Goal: Information Seeking & Learning: Learn about a topic

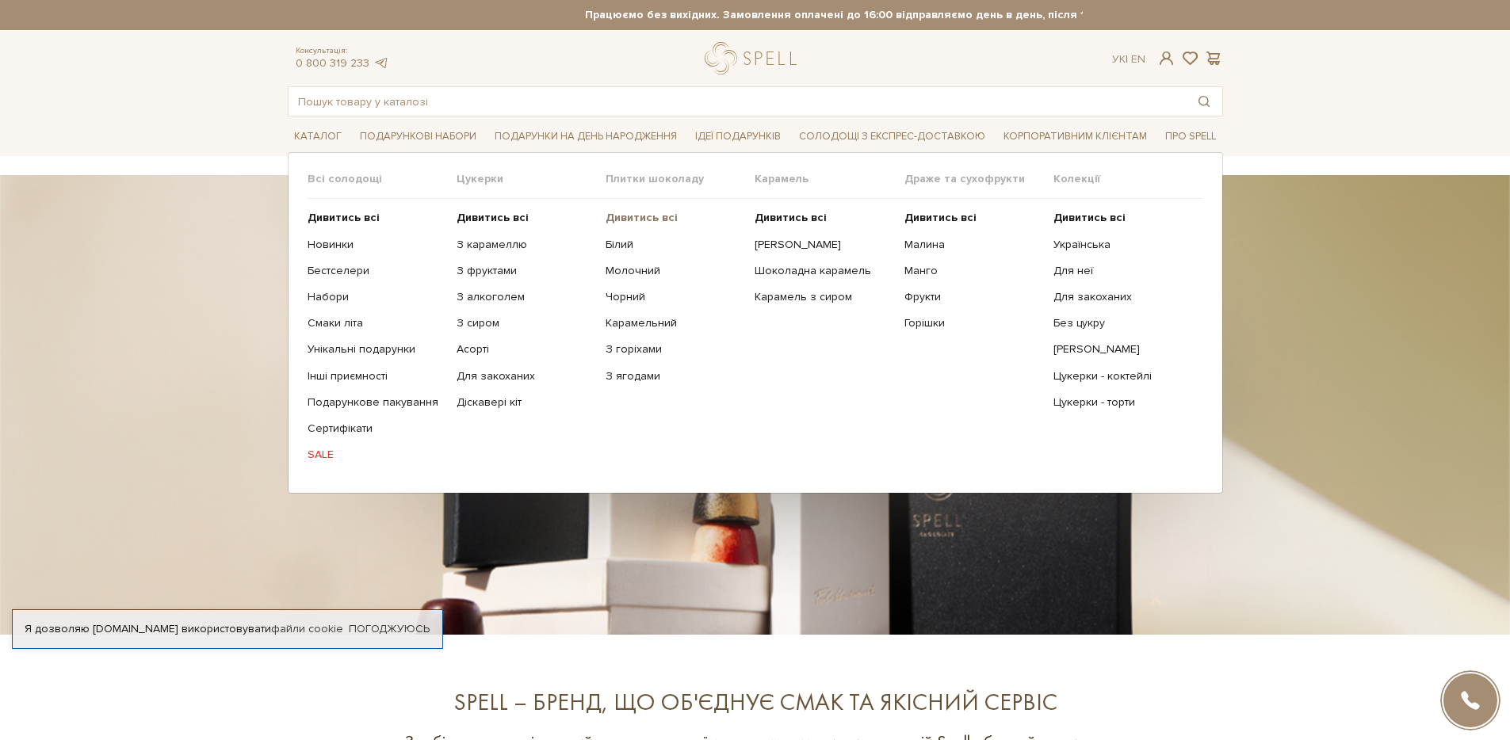
click at [640, 218] on b "Дивитись всі" at bounding box center [642, 217] width 72 height 13
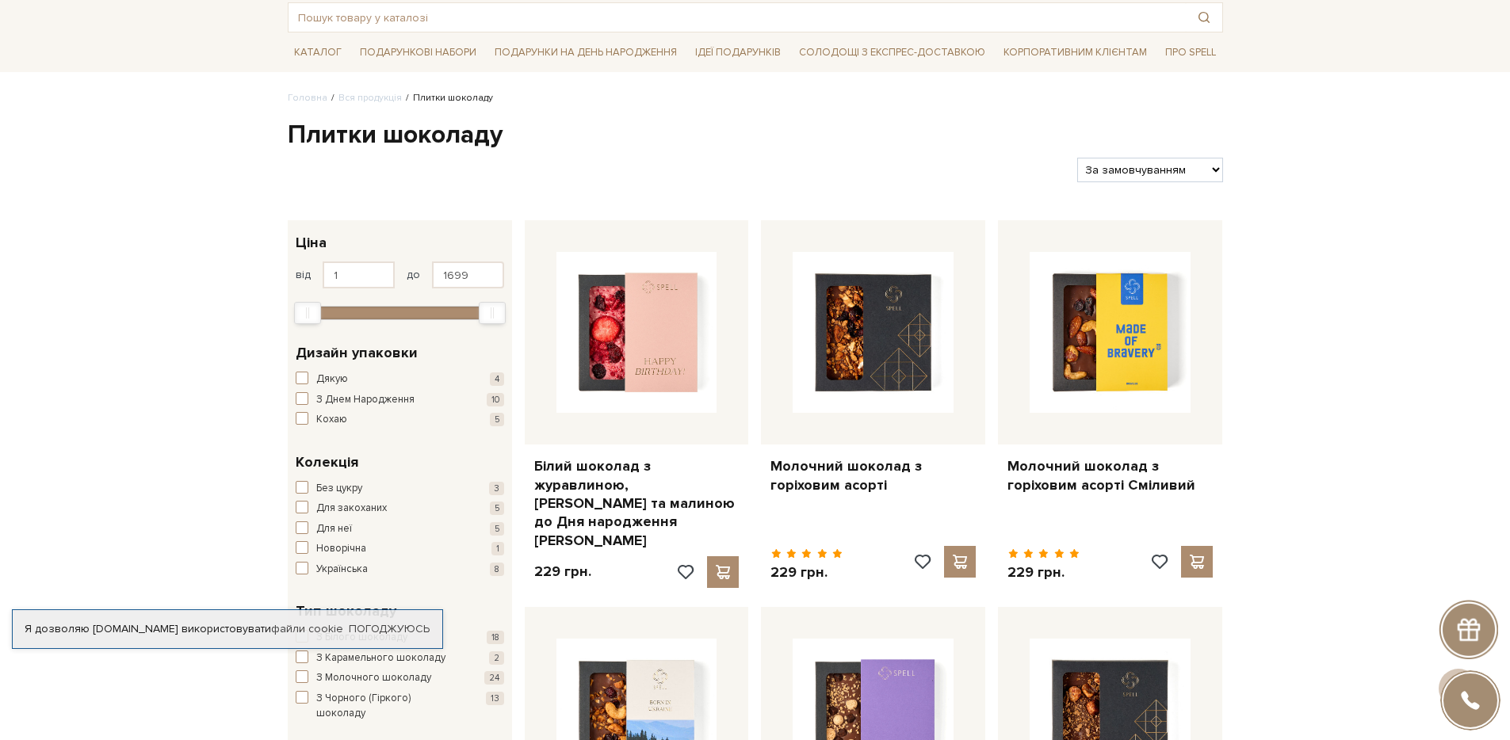
scroll to position [74, 0]
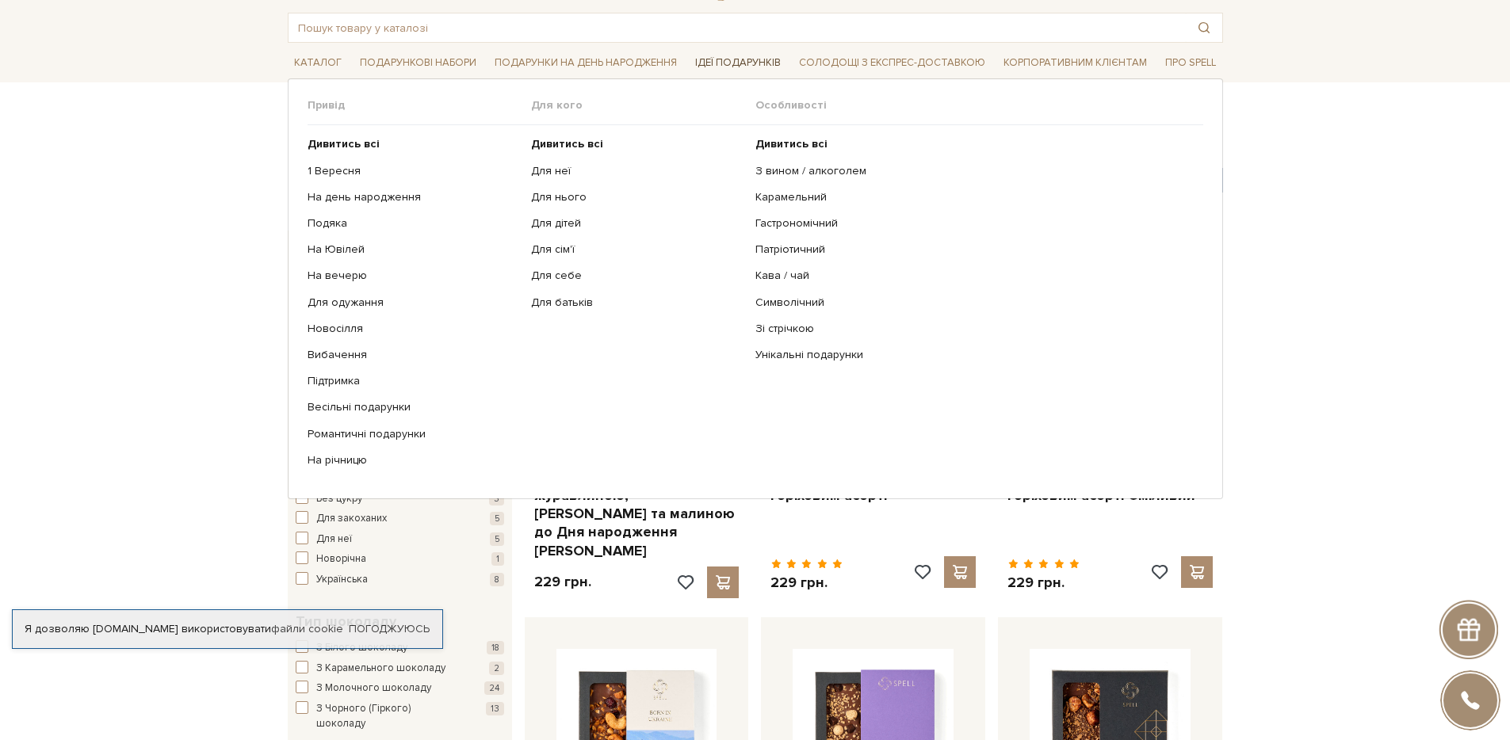
click at [733, 59] on span "Ідеї подарунків" at bounding box center [738, 63] width 98 height 25
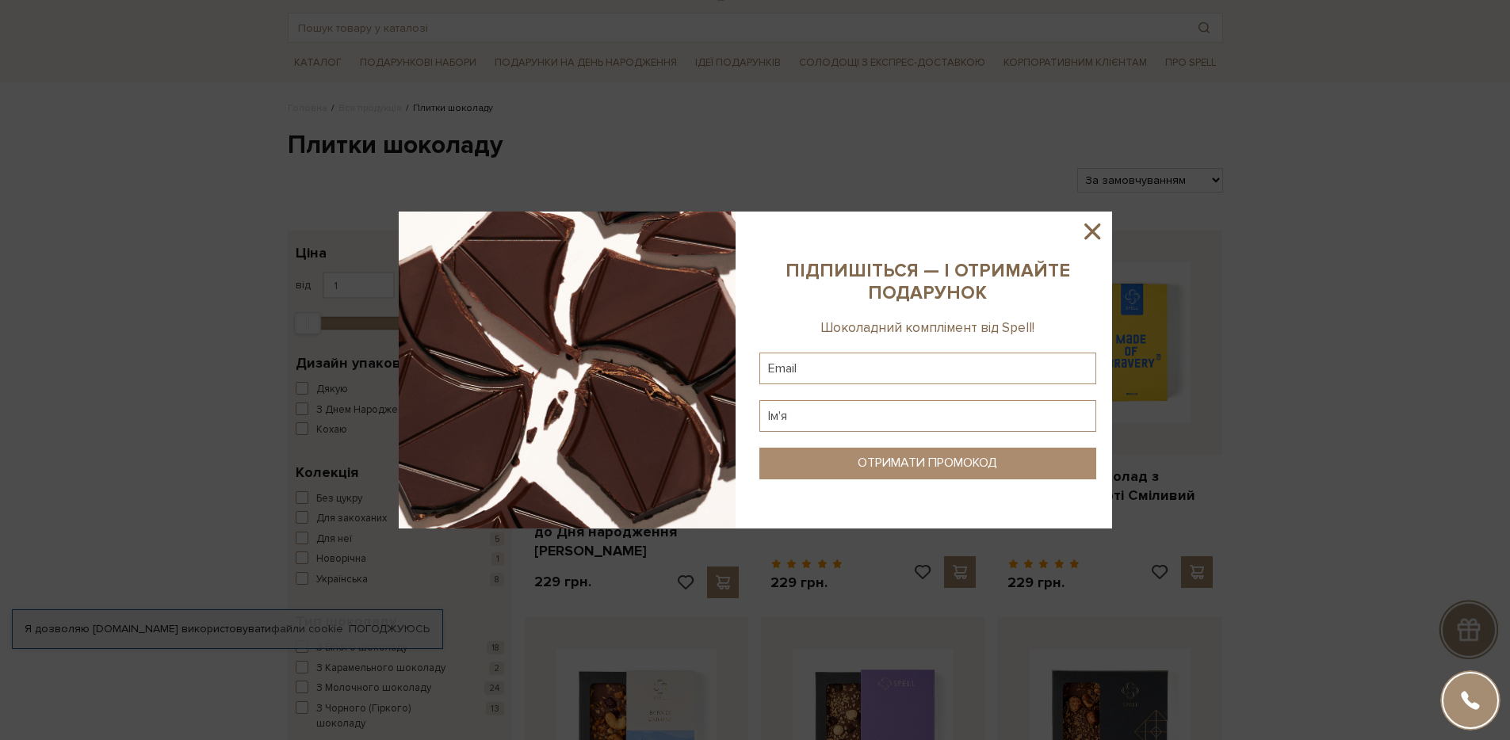
scroll to position [83, 0]
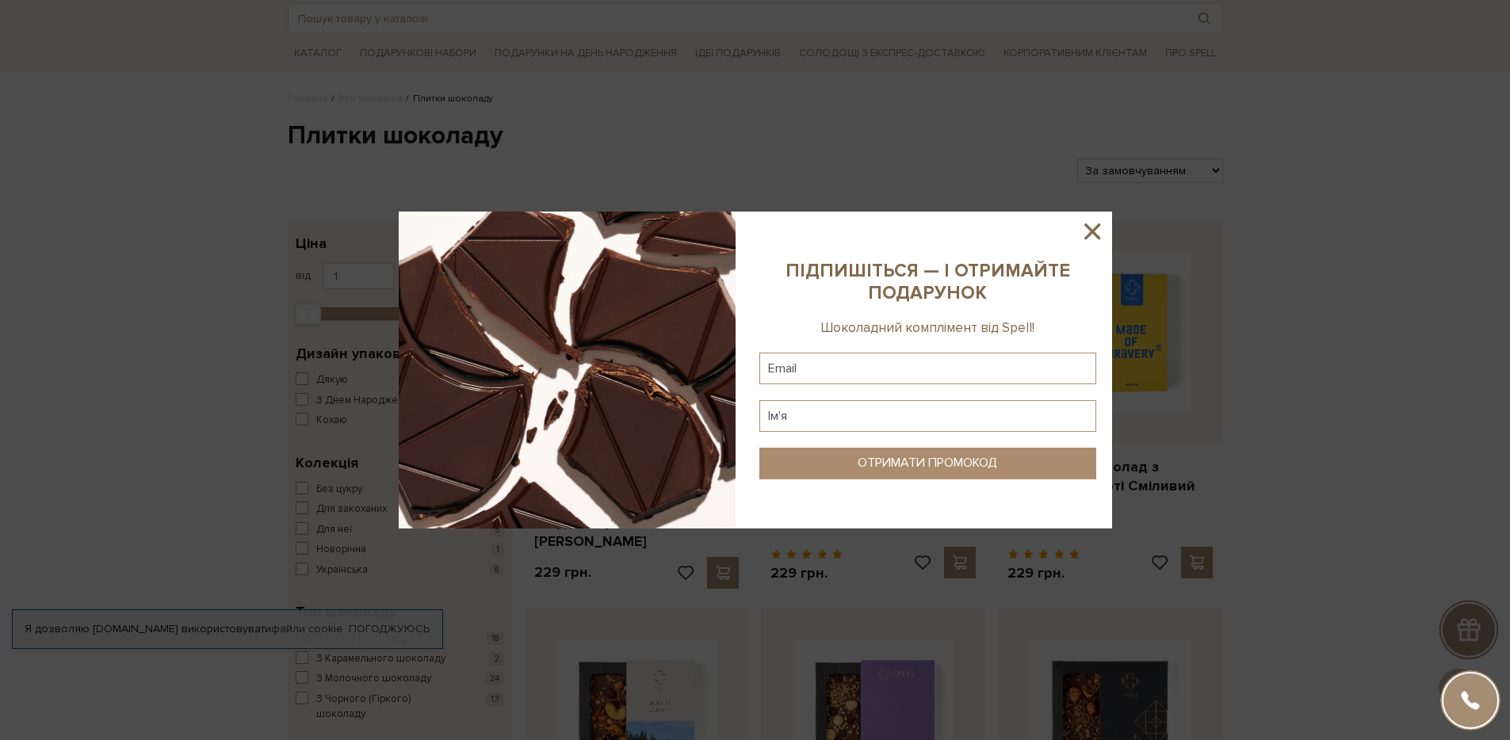
click at [1088, 231] on icon at bounding box center [1092, 231] width 27 height 27
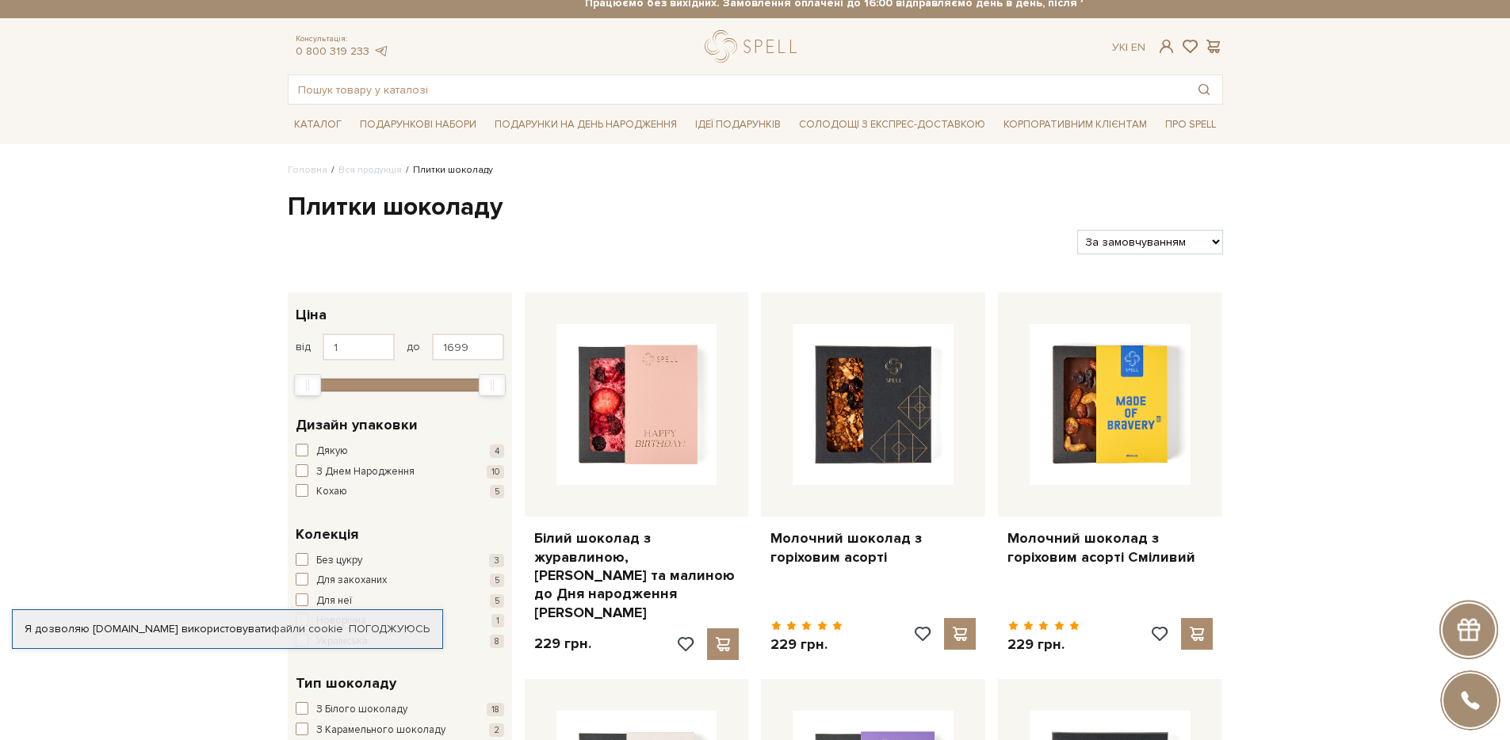
scroll to position [2, 0]
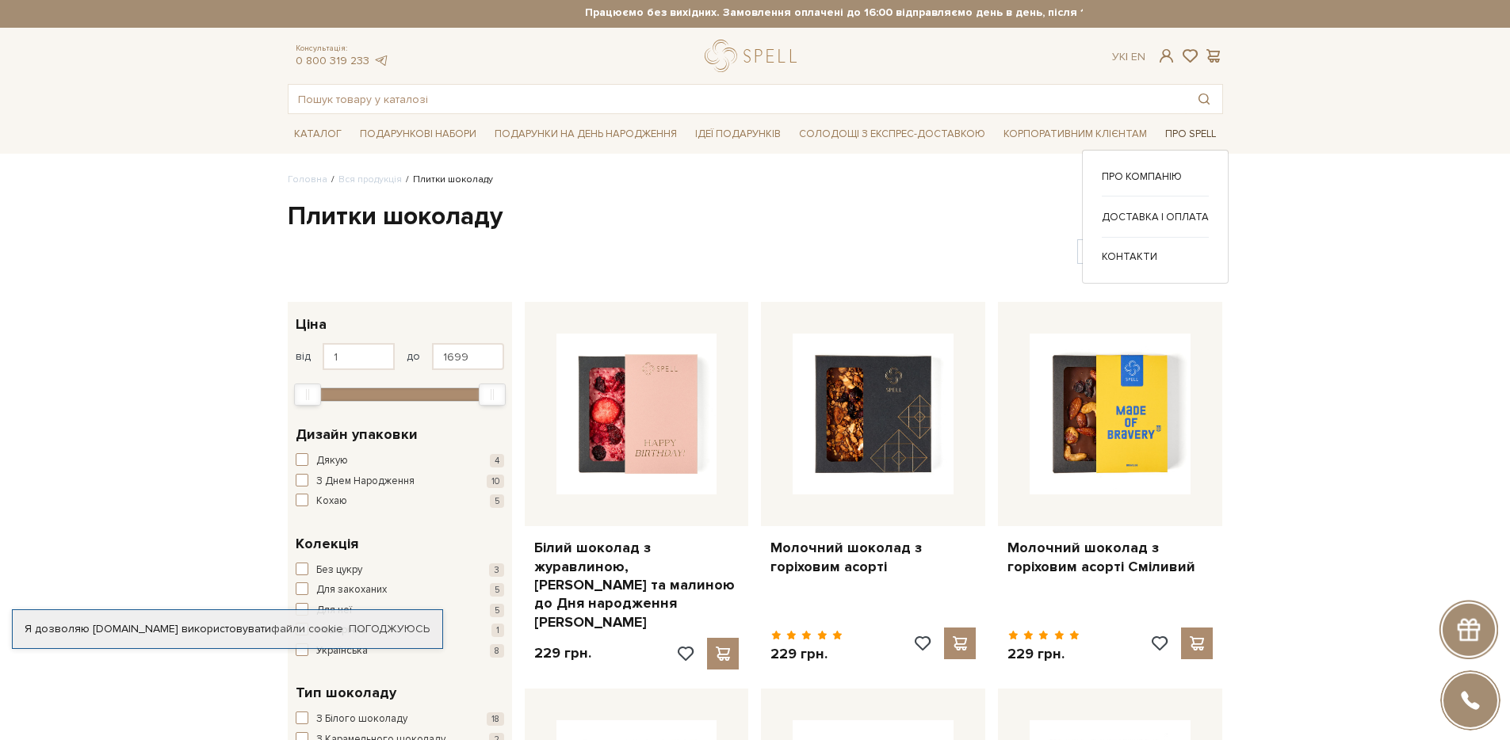
click at [1190, 134] on span "Про Spell" at bounding box center [1190, 134] width 63 height 25
click at [1188, 138] on span "Про Spell" at bounding box center [1190, 134] width 63 height 25
click at [1164, 173] on link "Про компанію" at bounding box center [1155, 177] width 107 height 14
